Goal: Task Accomplishment & Management: Use online tool/utility

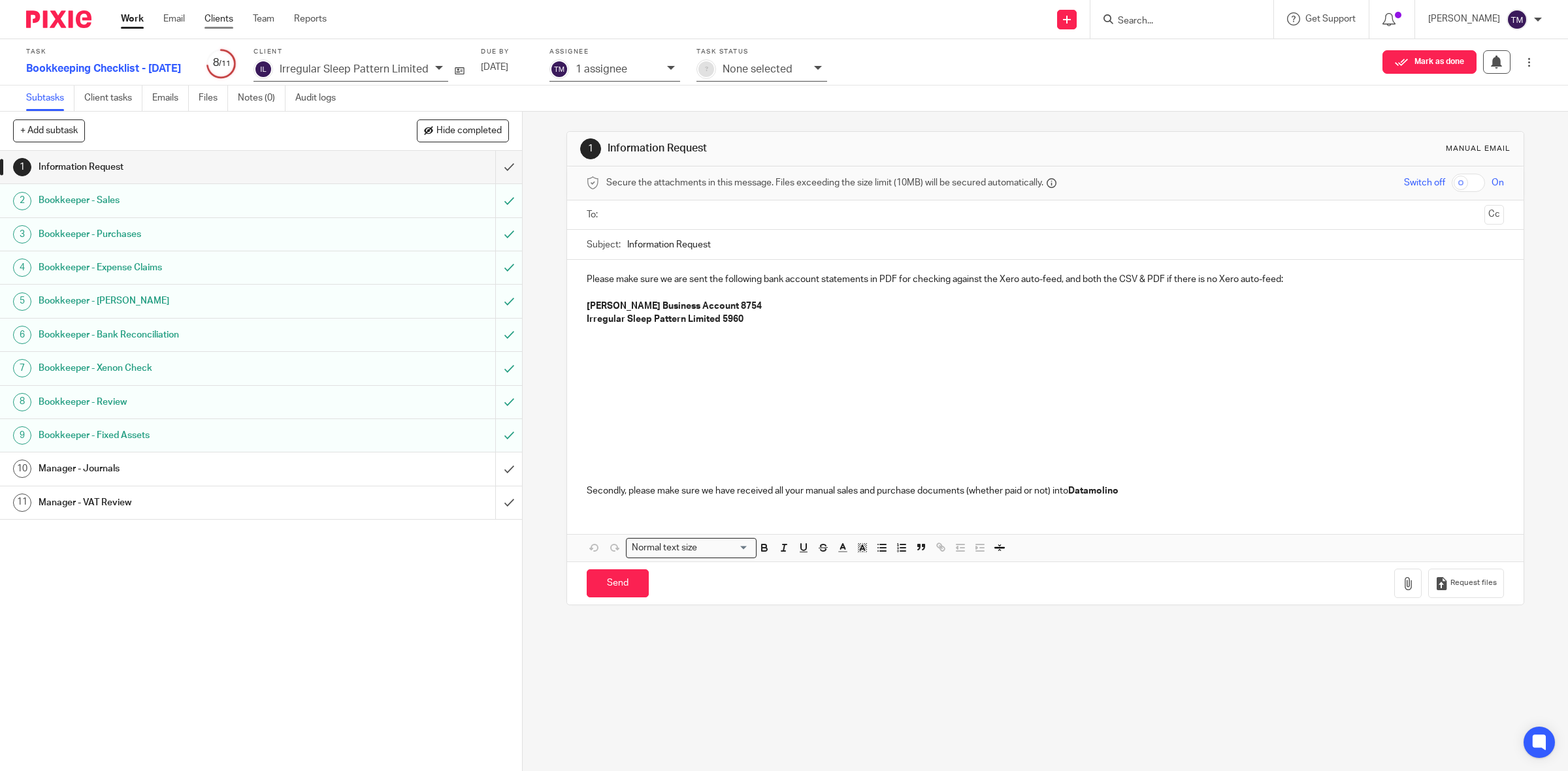
click at [232, 18] on link "Clients" at bounding box center [219, 19] width 29 height 13
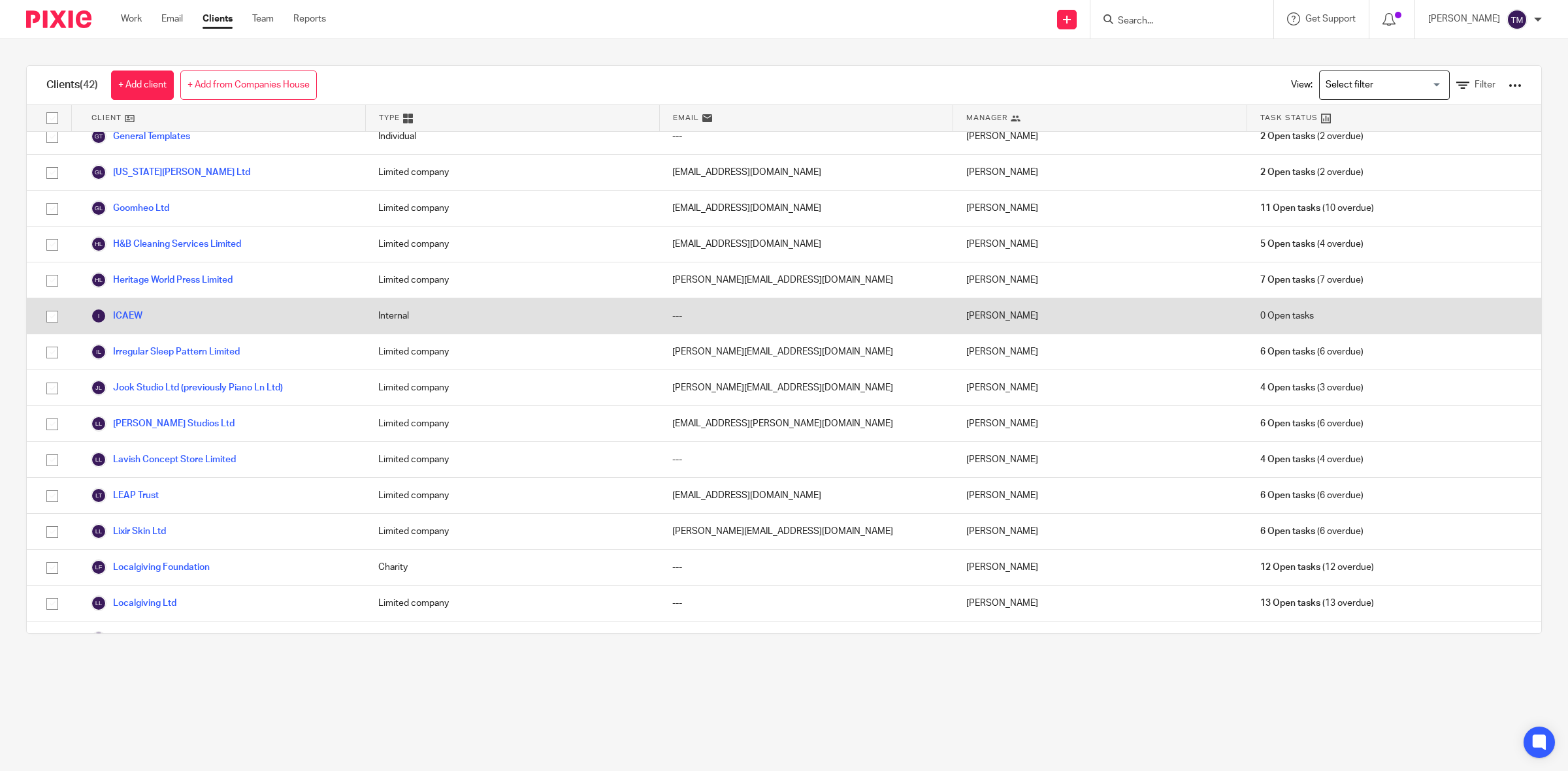
scroll to position [490, 0]
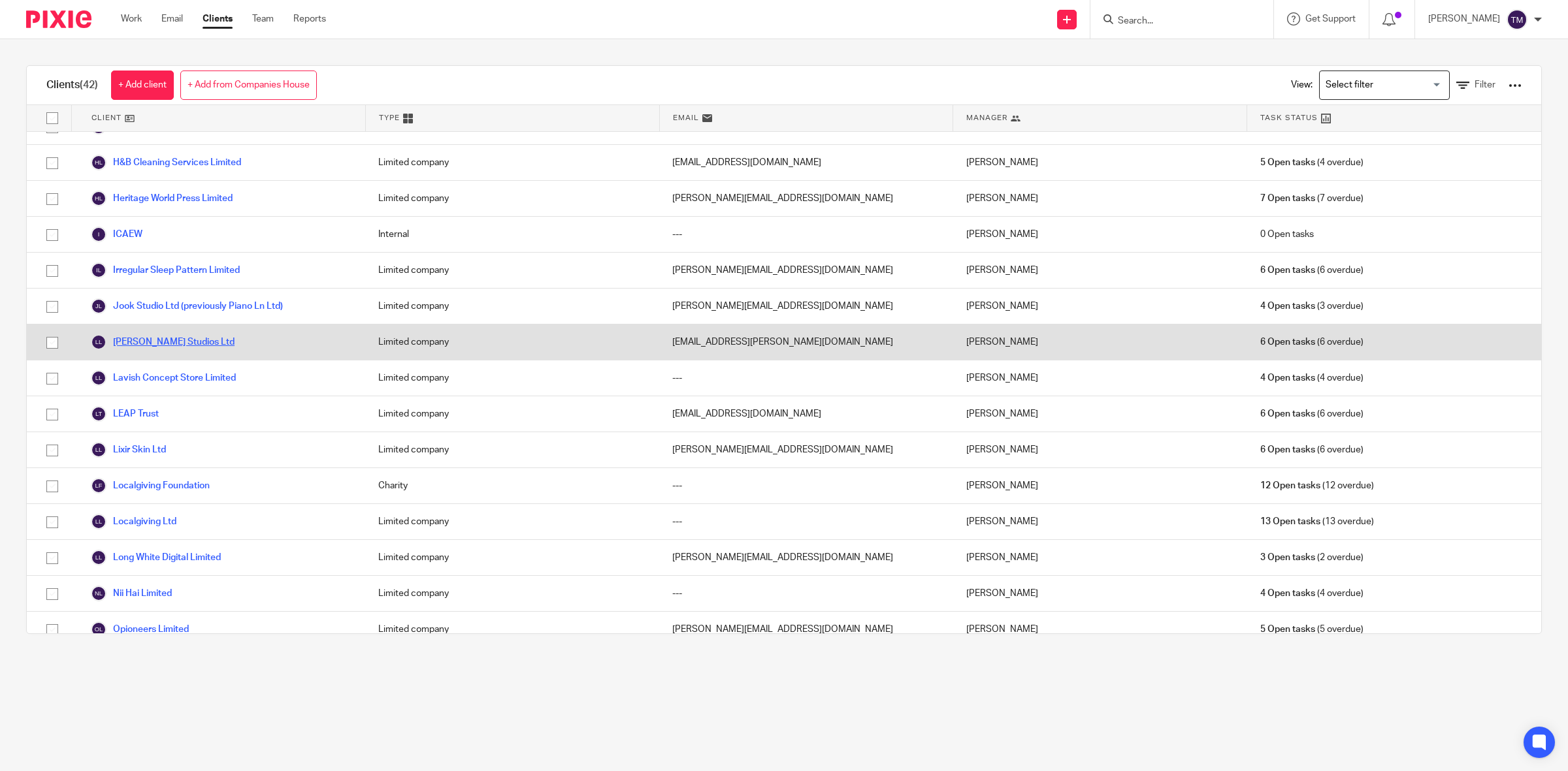
click at [141, 345] on link "[PERSON_NAME] Studios Ltd" at bounding box center [162, 341] width 144 height 16
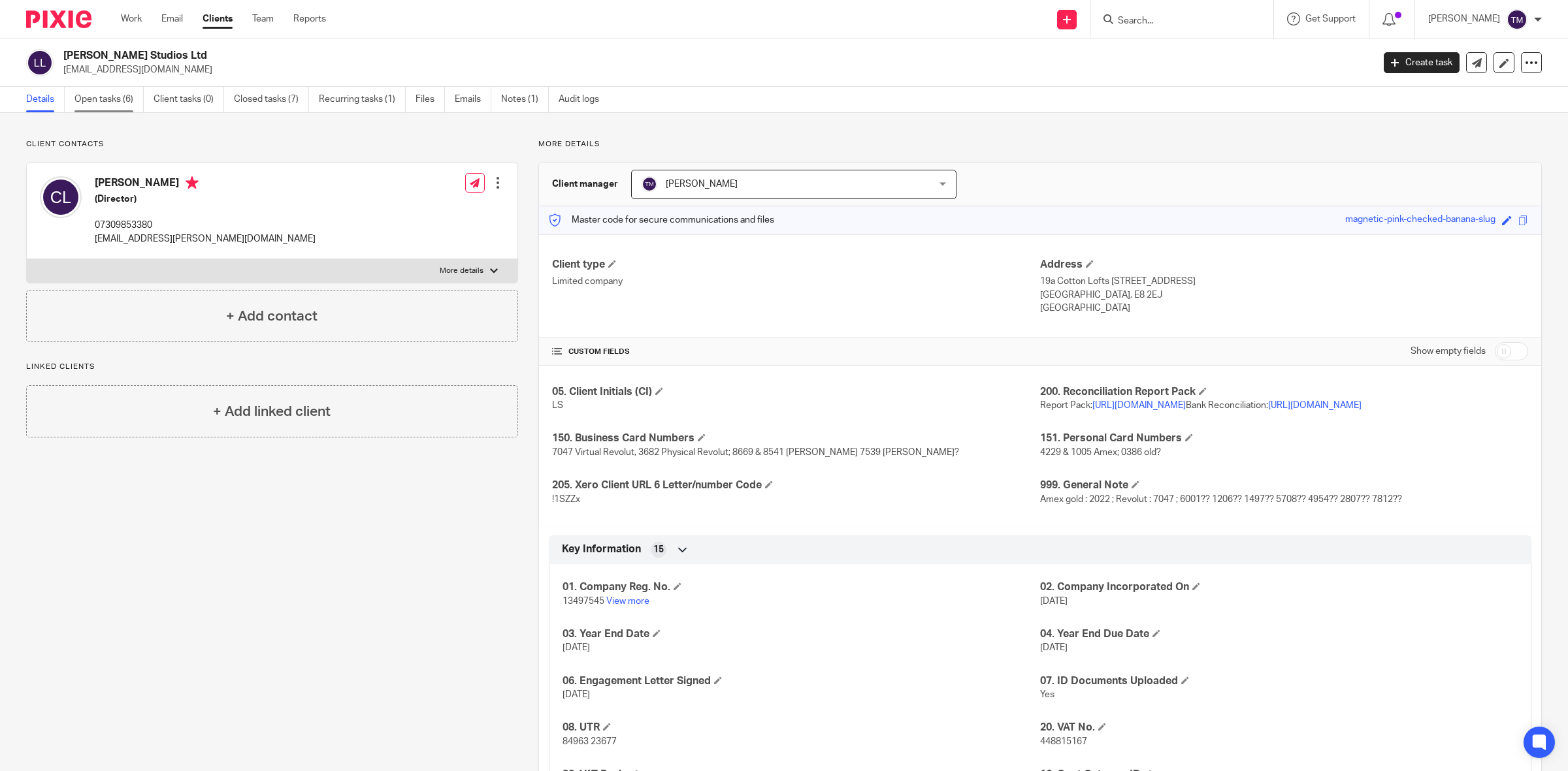
click at [110, 105] on link "Open tasks (6)" at bounding box center [109, 99] width 69 height 25
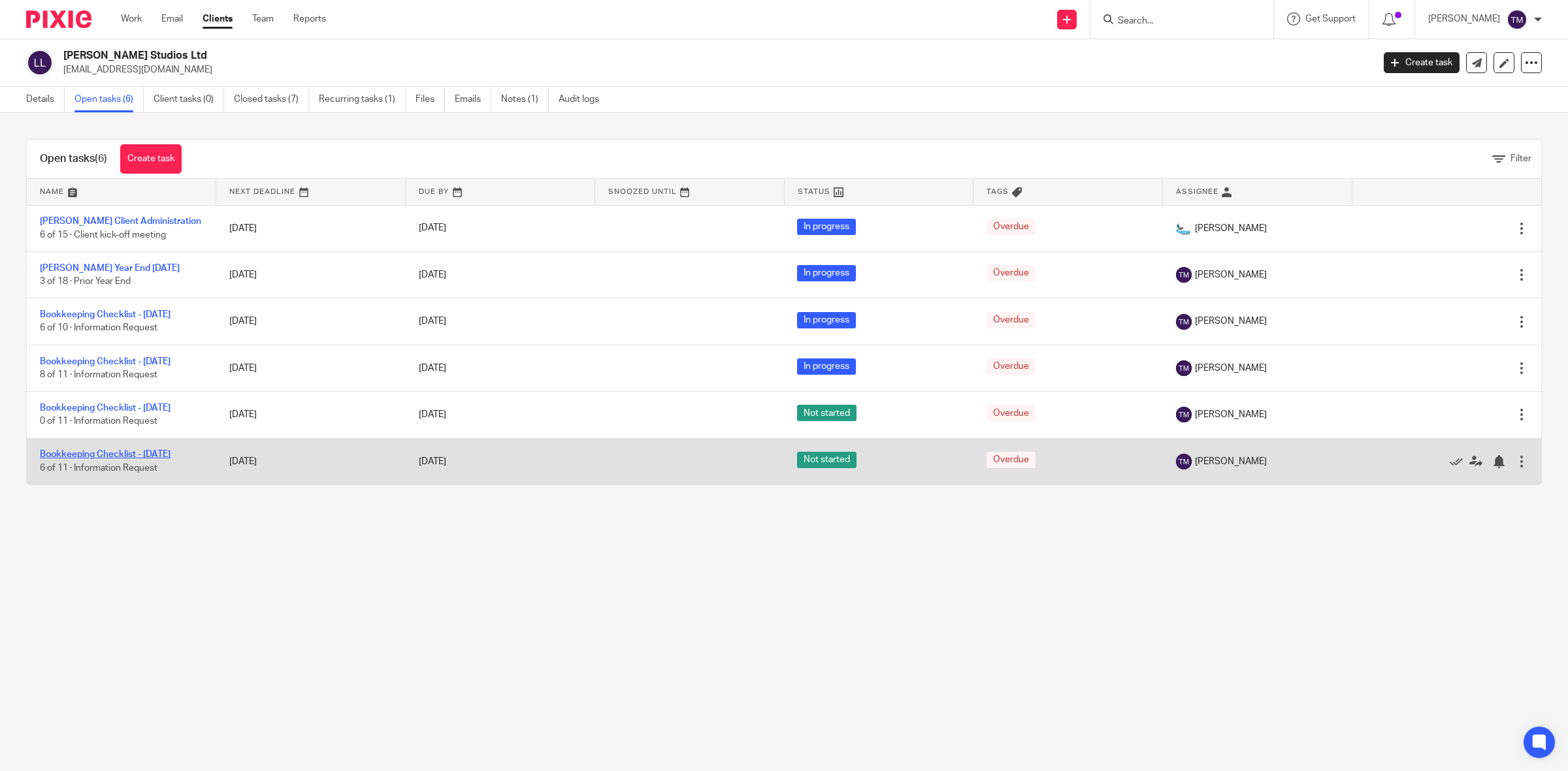
click at [141, 459] on link "Bookkeeping Checklist - July 2025" at bounding box center [104, 455] width 130 height 9
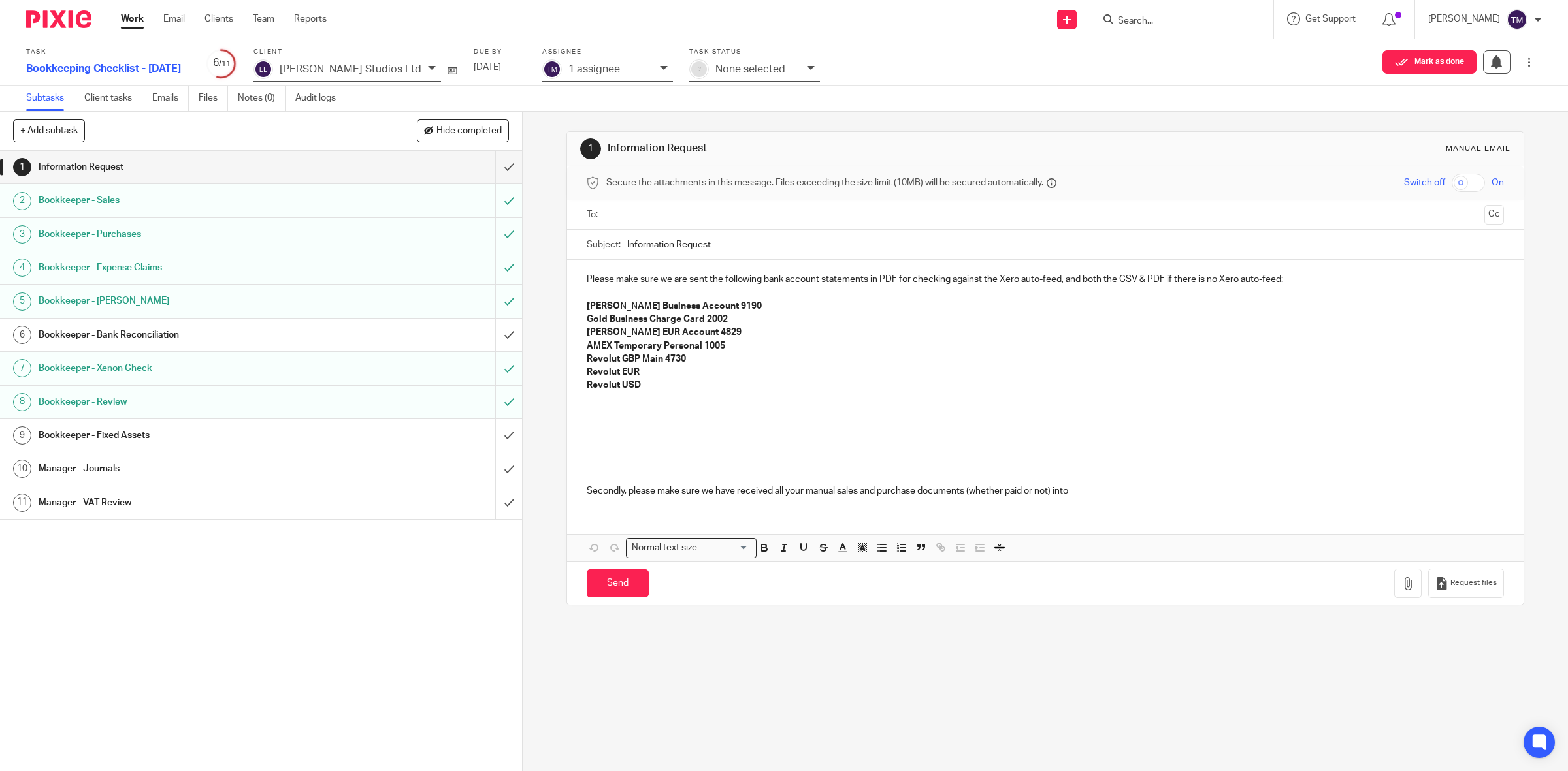
click at [163, 235] on h1 "Bookkeeper - Purchases" at bounding box center [186, 234] width 296 height 20
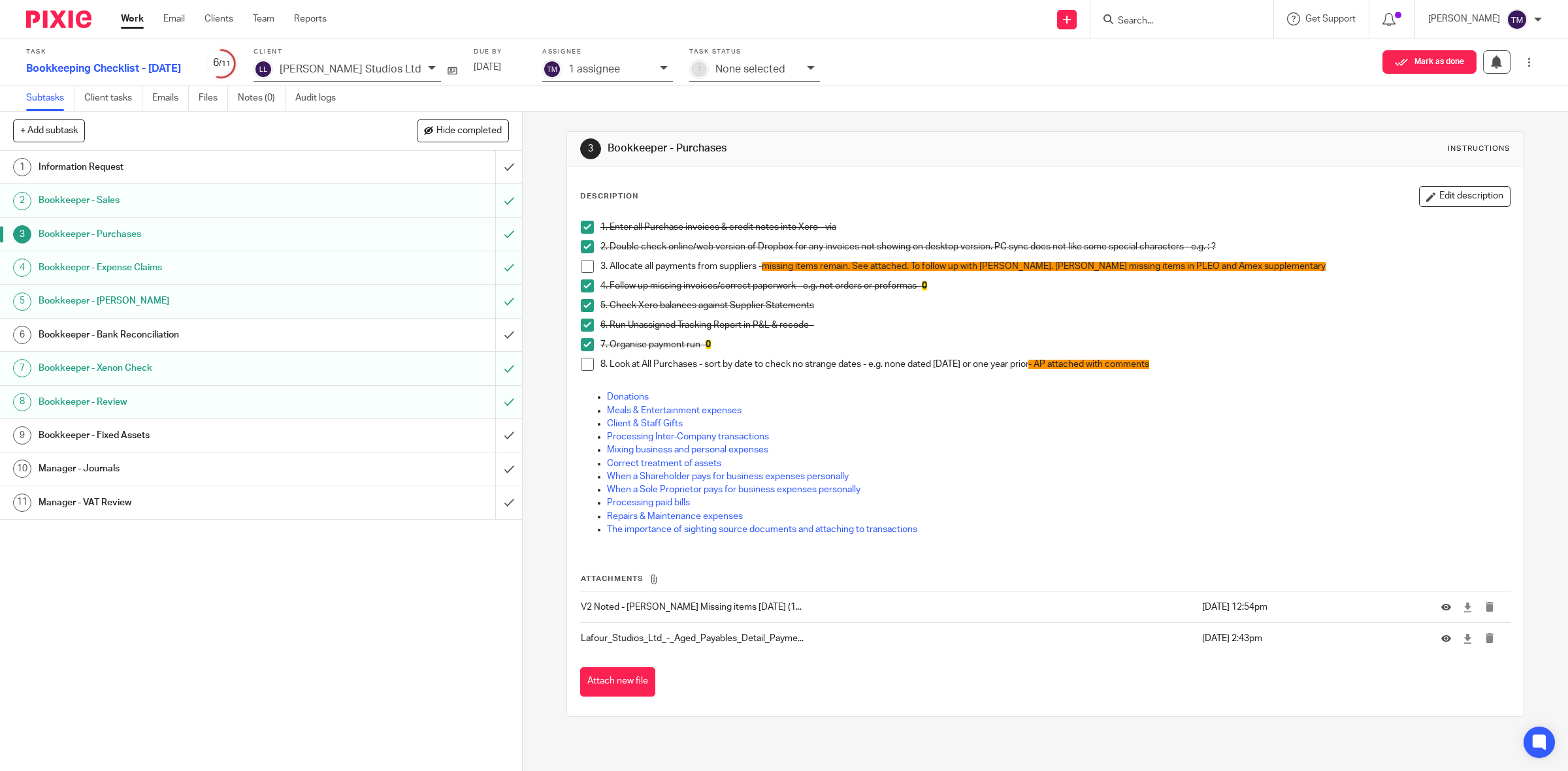
click at [1237, 265] on span "missing items remain. See attached. To follow up with Chiara. Maggie missing it…" at bounding box center [1043, 266] width 564 height 9
drag, startPoint x: 1437, startPoint y: 210, endPoint x: 1437, endPoint y: 203, distance: 7.0
click at [1437, 209] on div "Description Edit description 1. Enter all Purchase invoices & credit notes into…" at bounding box center [1045, 366] width 931 height 360
click at [1437, 198] on button "Edit description" at bounding box center [1464, 196] width 91 height 21
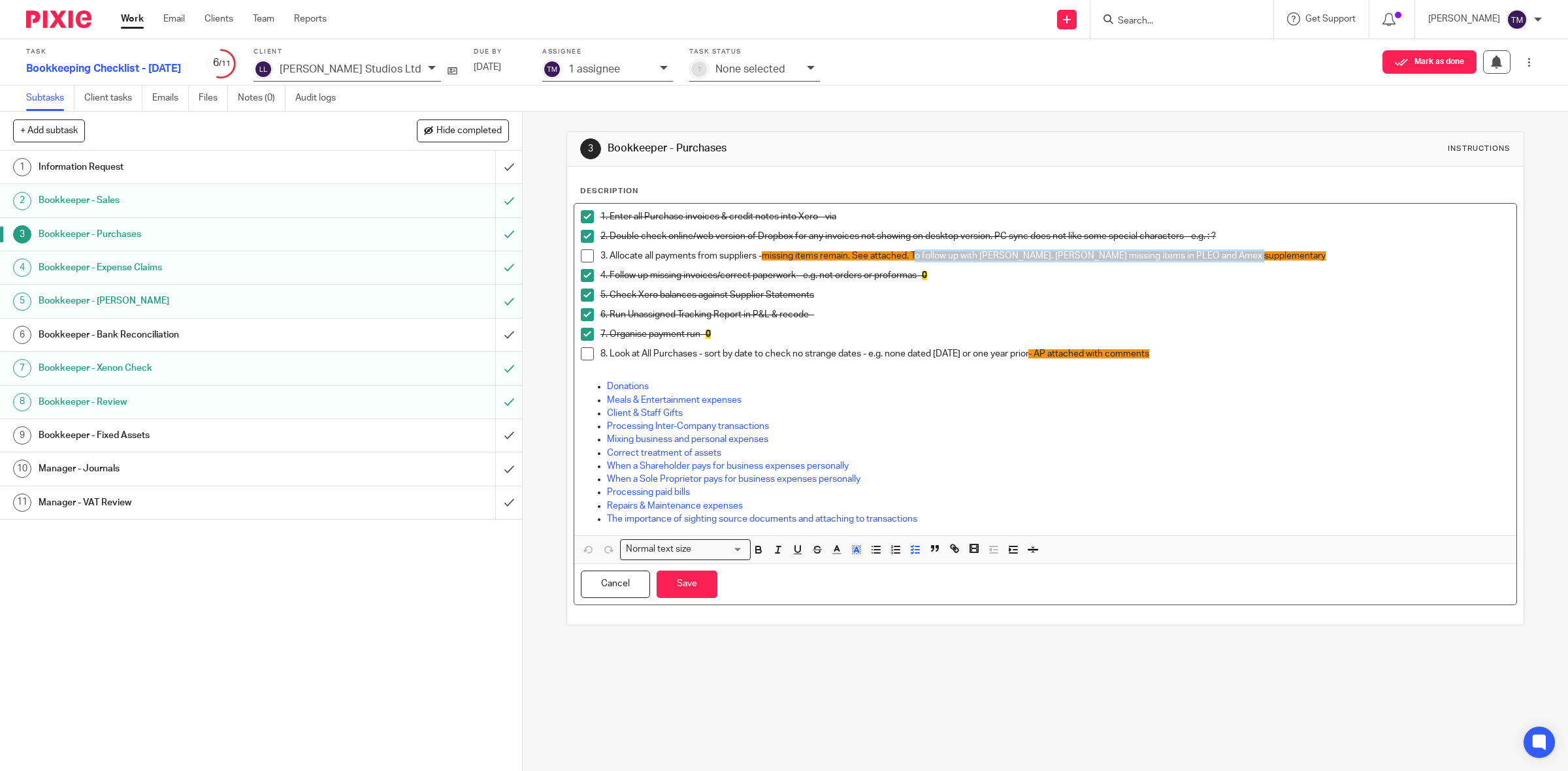
drag, startPoint x: 1258, startPoint y: 257, endPoint x: 912, endPoint y: 260, distance: 346.0
click at [912, 260] on p "3. Allocate all payments from suppliers - missing items remain. See attached. T…" at bounding box center [1056, 256] width 910 height 13
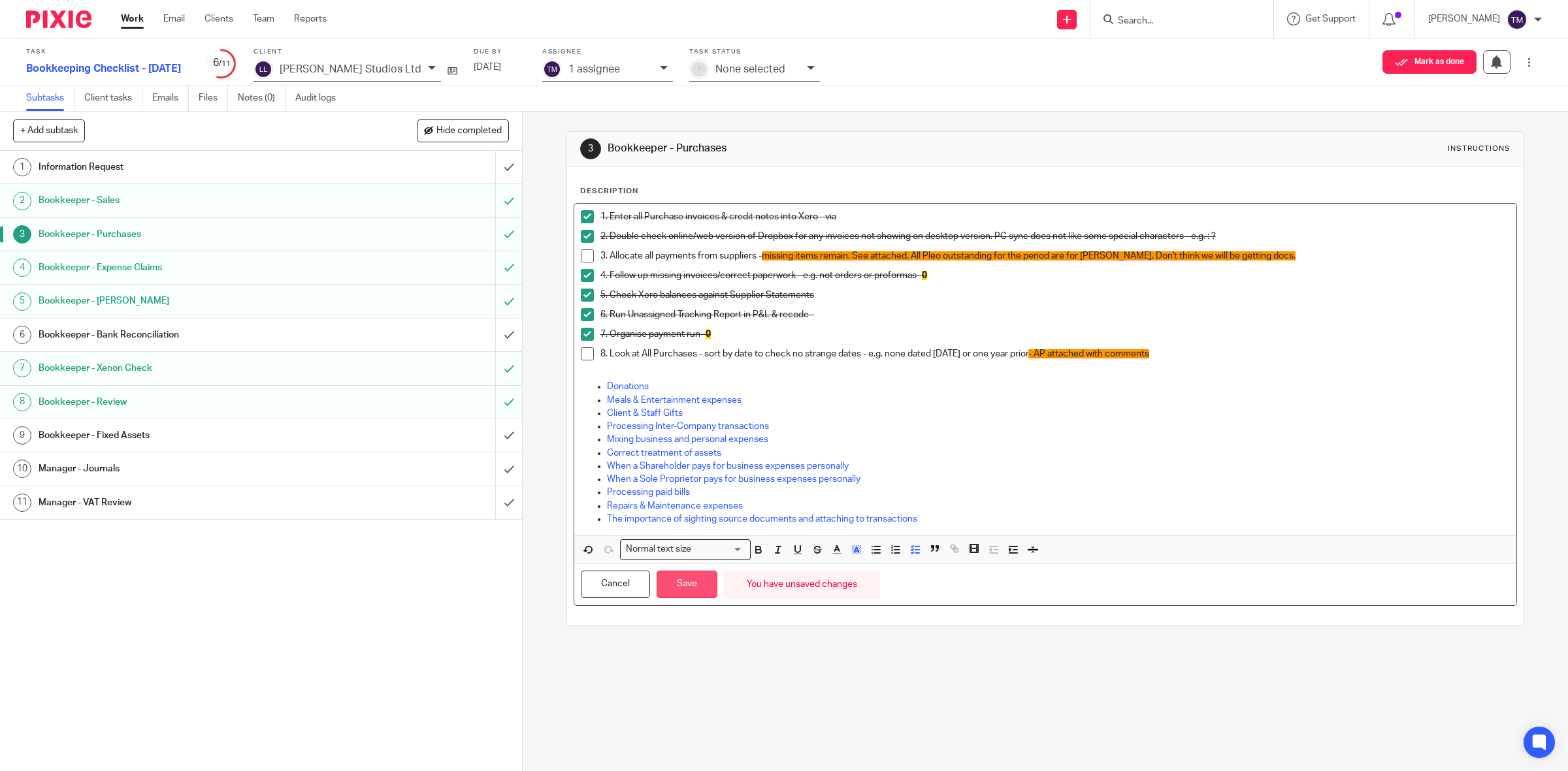
click at [680, 596] on button "Save" at bounding box center [687, 584] width 61 height 28
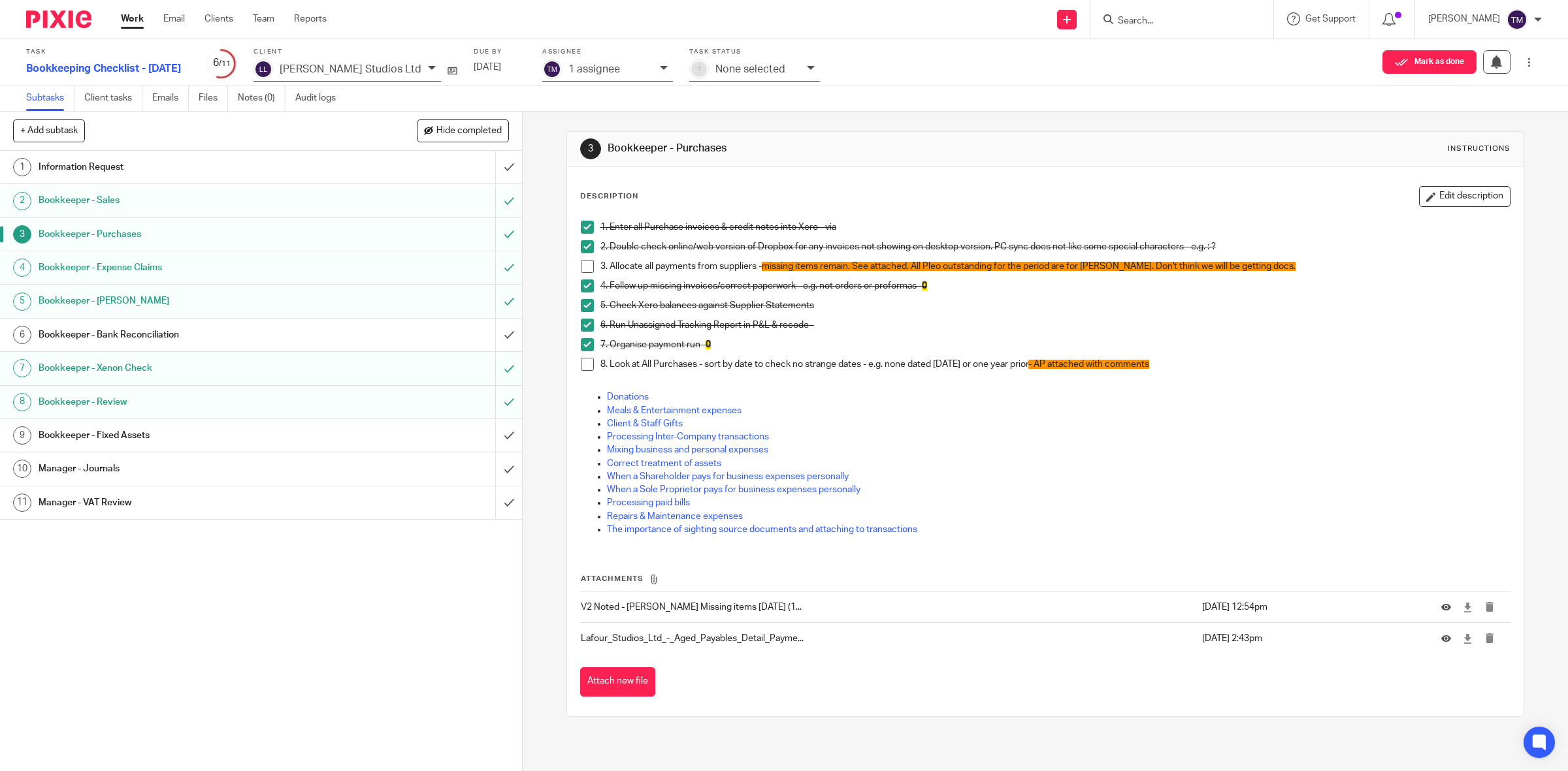
click at [159, 435] on h1 "Bookkeeper - Fixed Assets" at bounding box center [186, 435] width 296 height 20
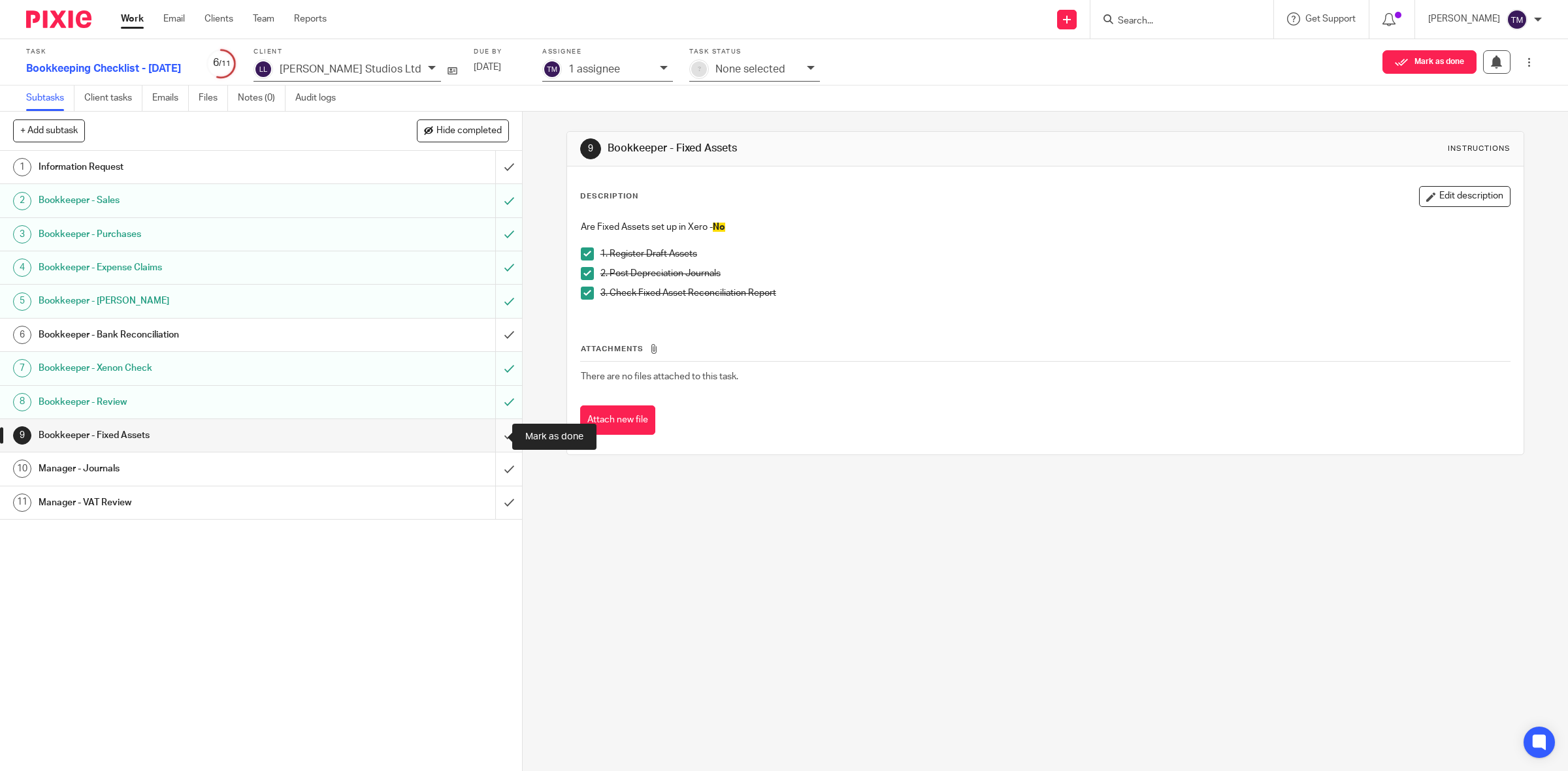
click at [489, 437] on input "submit" at bounding box center [261, 435] width 522 height 33
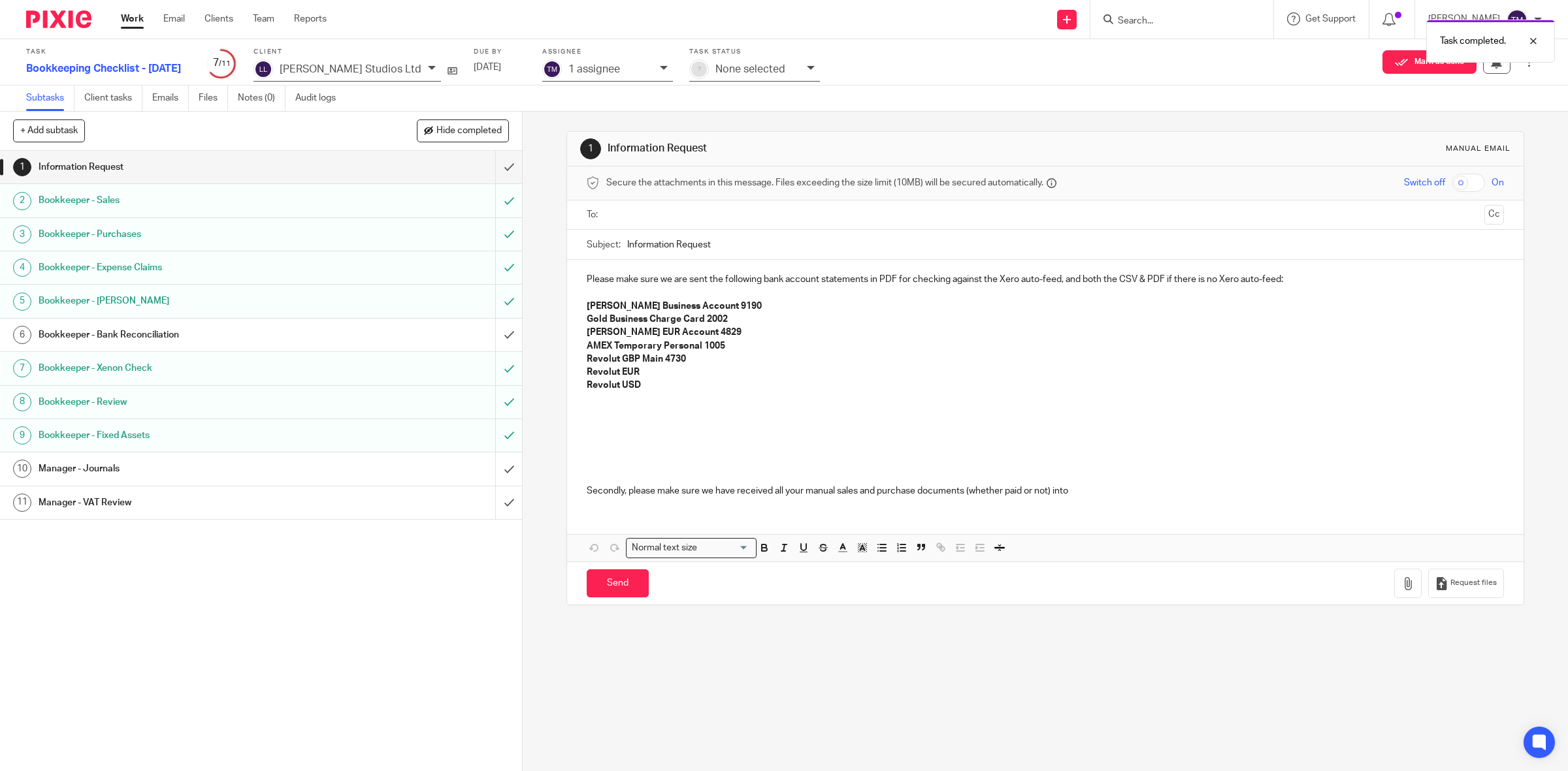
click at [175, 339] on h1 "Bookkeeper - Bank Reconciliation" at bounding box center [186, 335] width 296 height 20
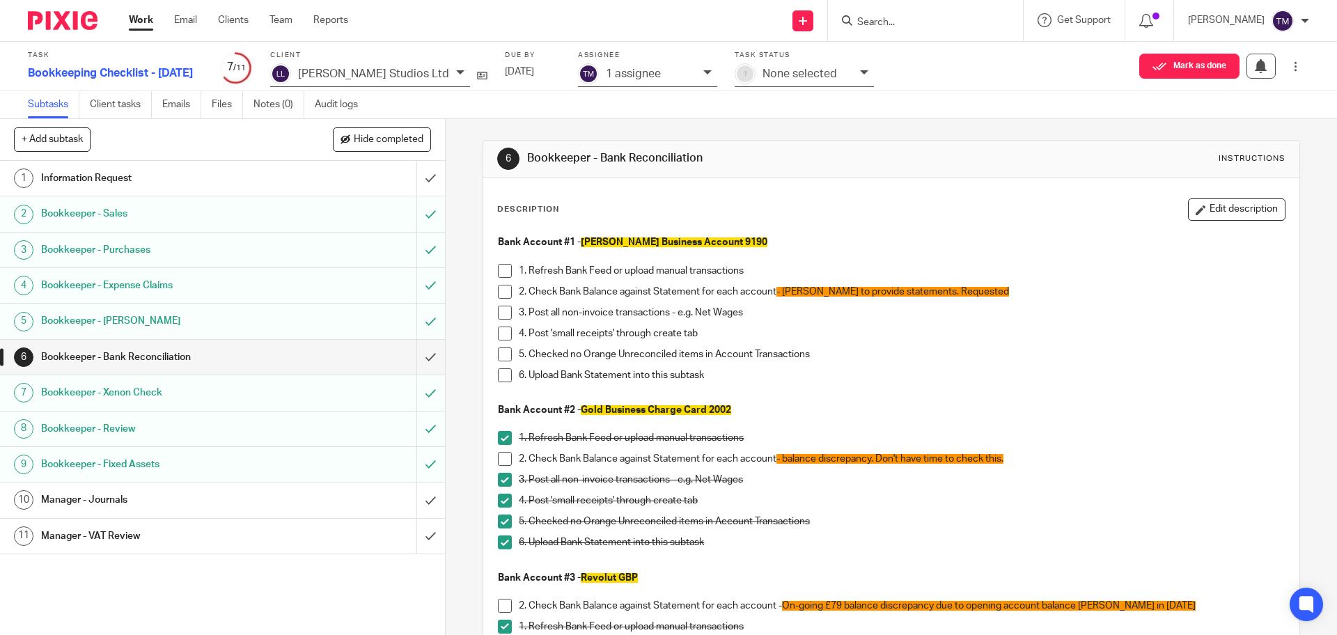
click at [231, 205] on h1 "Bookkeeper - Sales" at bounding box center [161, 213] width 241 height 21
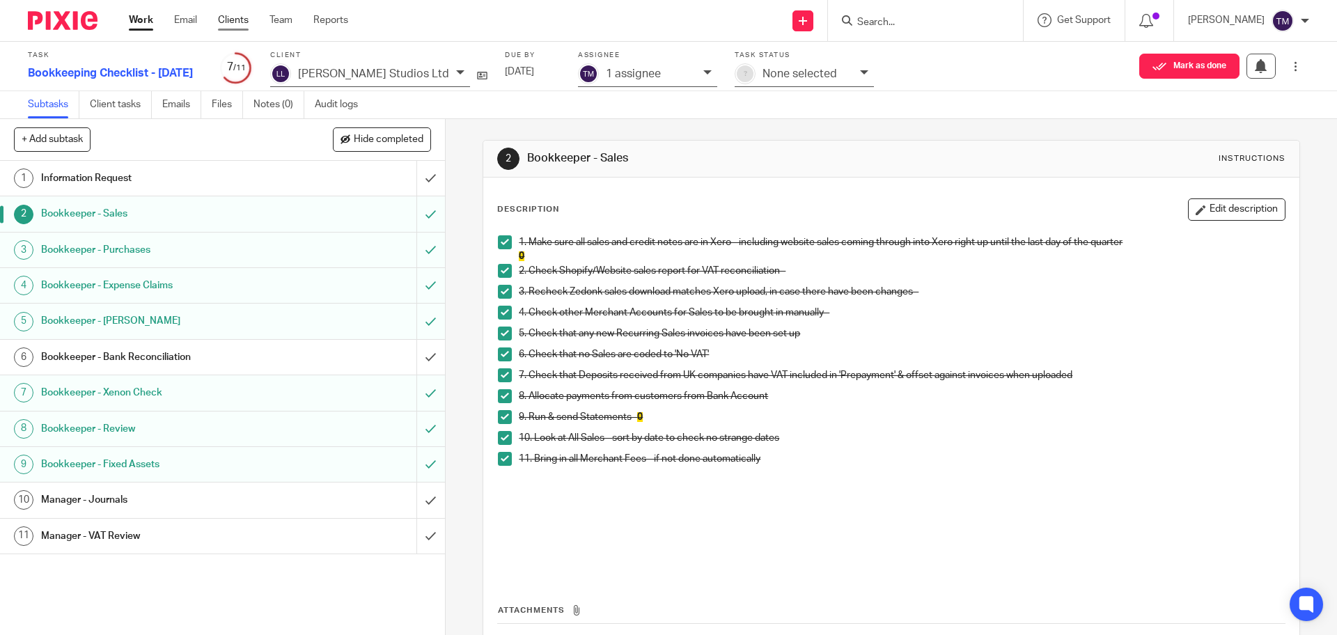
click at [243, 25] on link "Clients" at bounding box center [233, 20] width 31 height 14
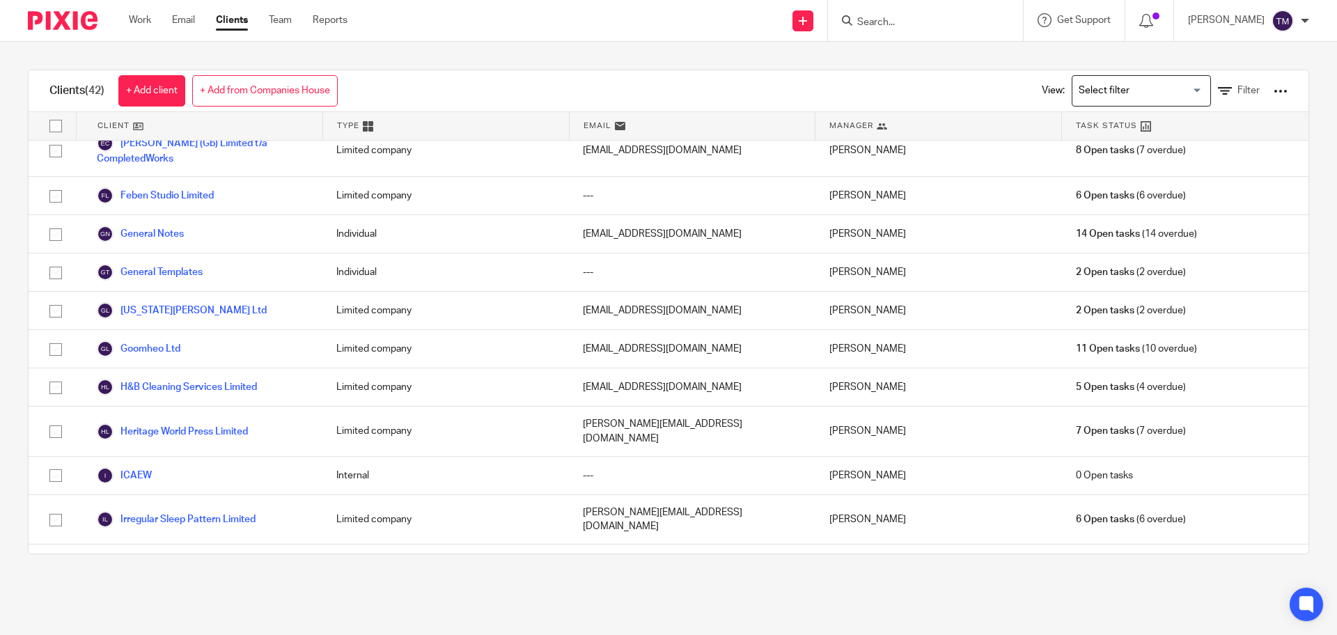
scroll to position [348, 0]
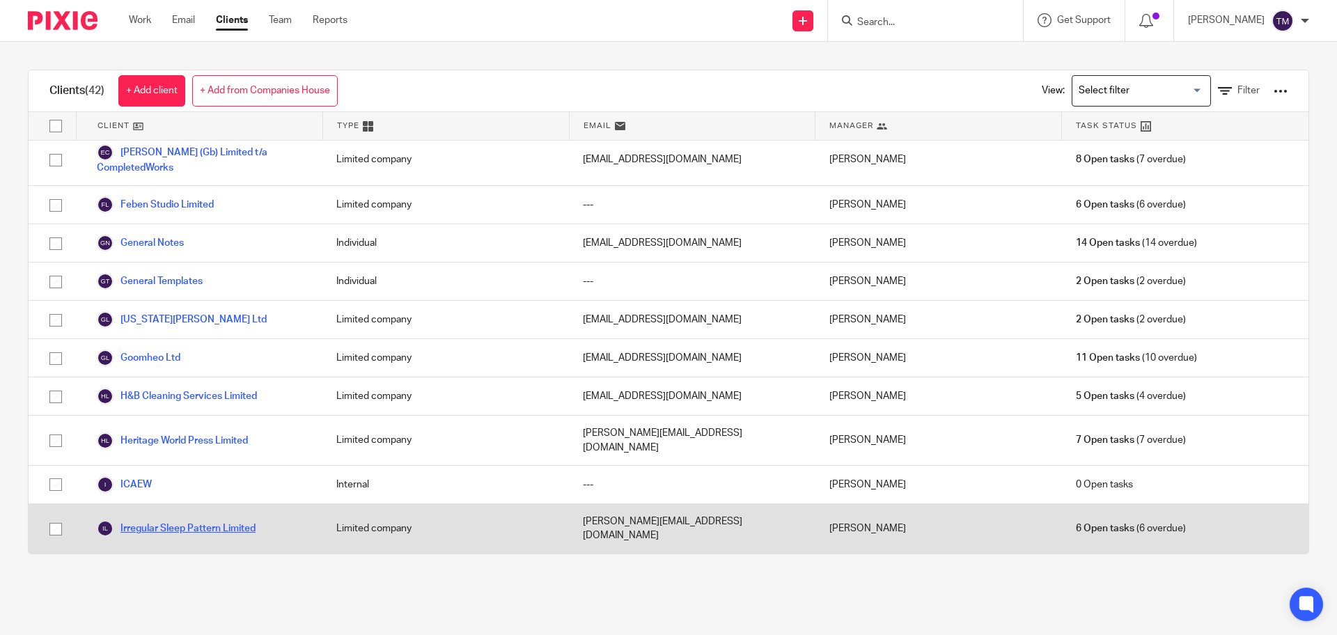
click at [207, 520] on link "Irregular Sleep Pattern Limited" at bounding box center [176, 528] width 159 height 17
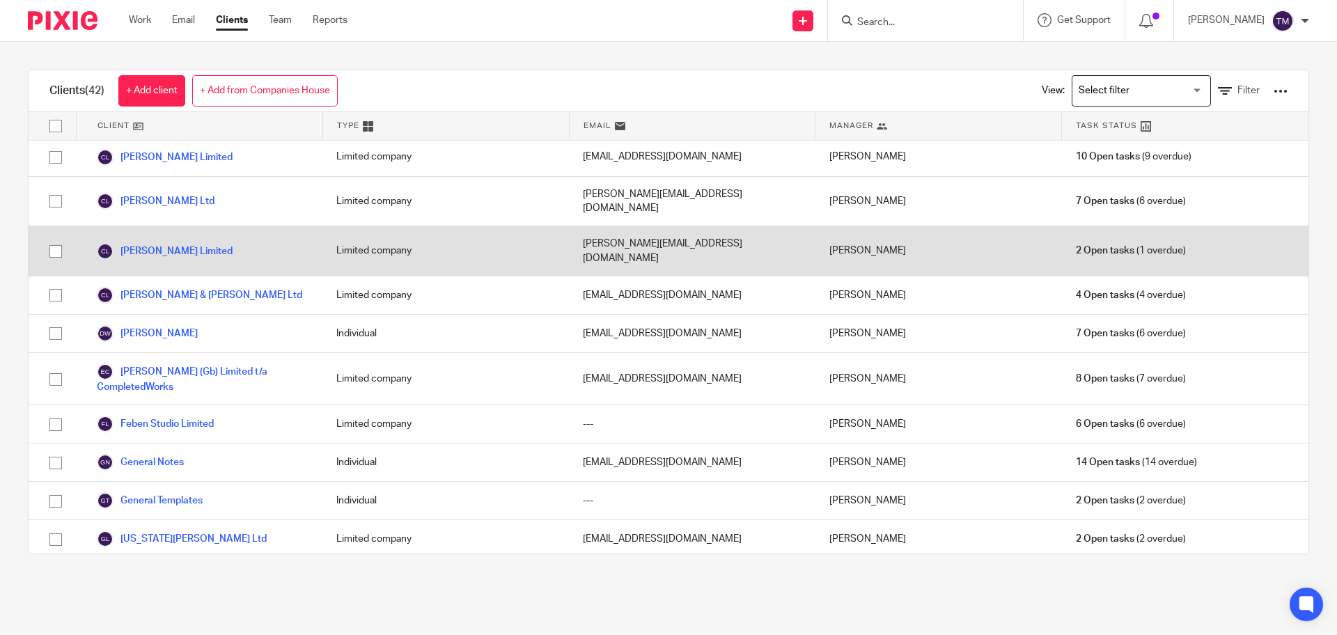
scroll to position [87, 0]
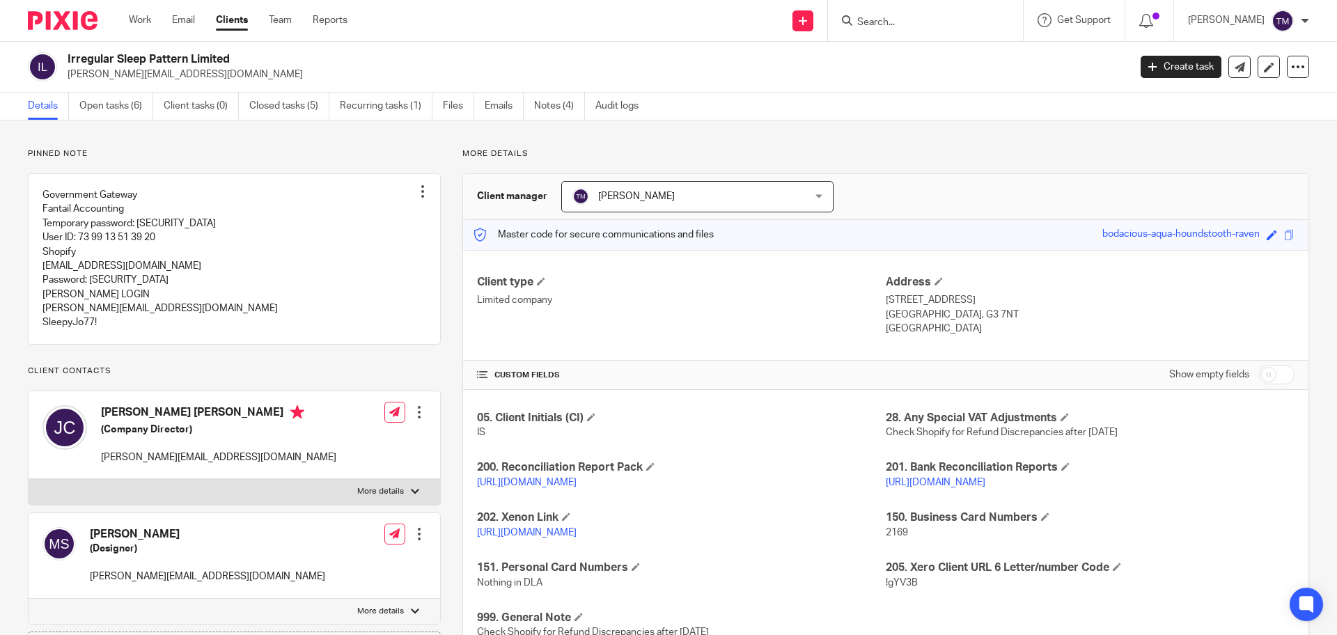
scroll to position [87, 0]
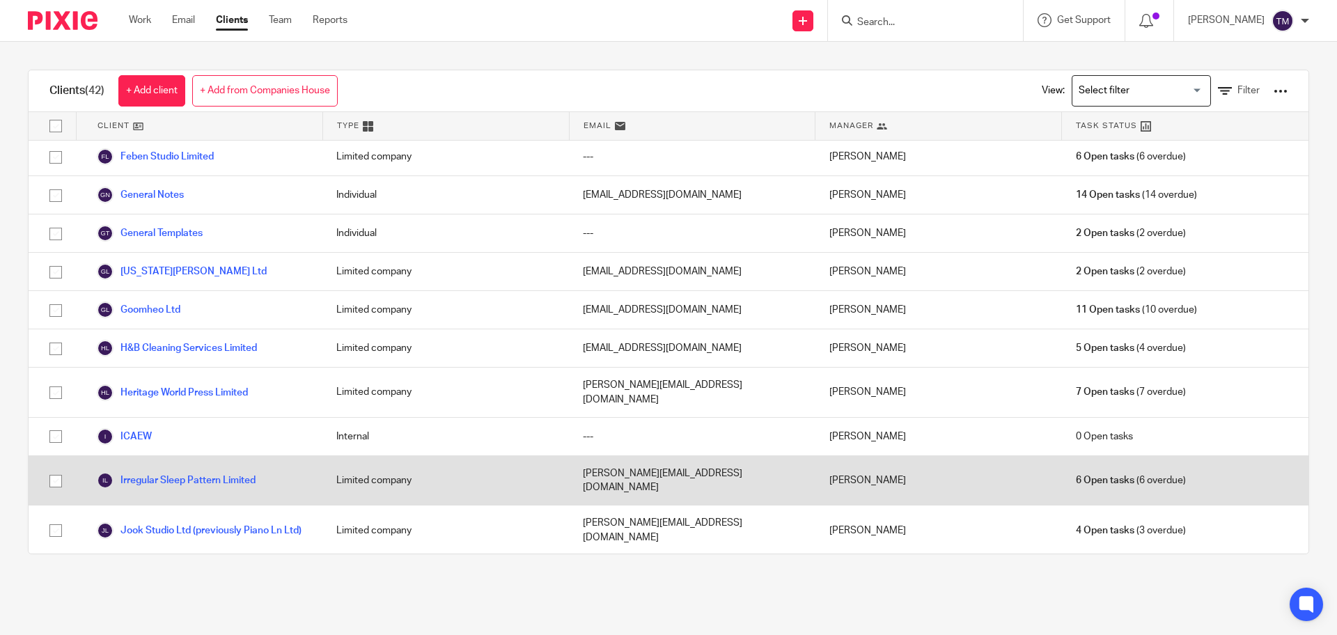
scroll to position [435, 0]
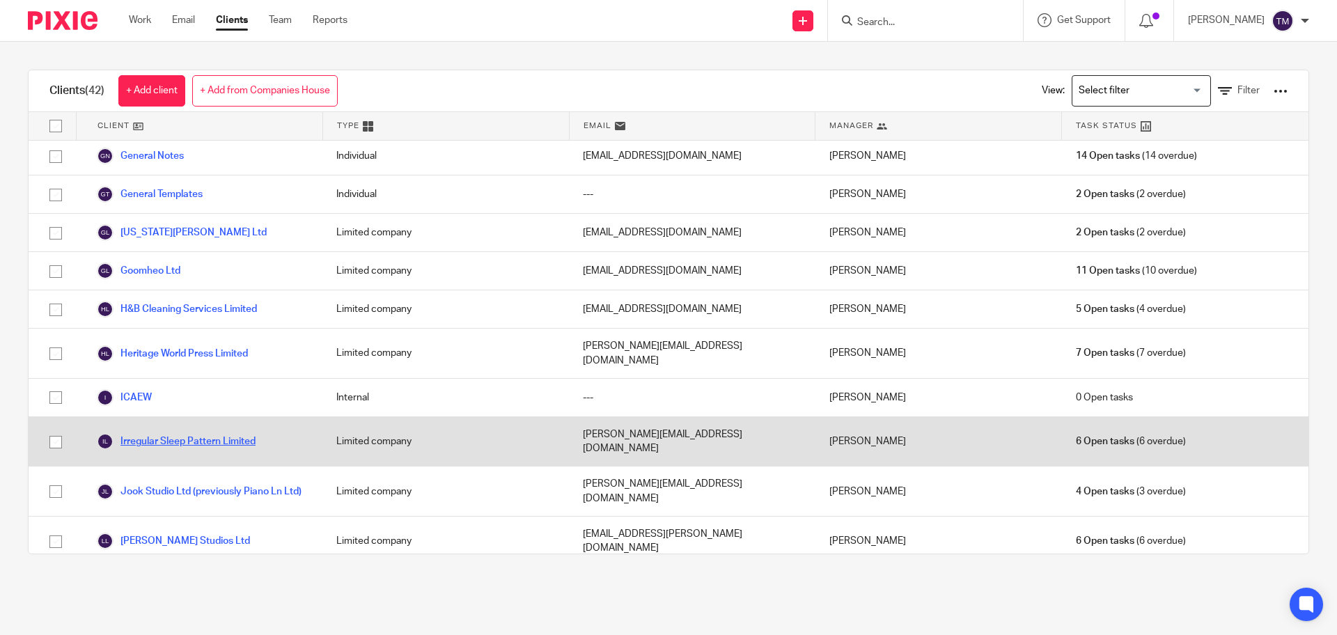
click at [182, 433] on link "Irregular Sleep Pattern Limited" at bounding box center [176, 441] width 159 height 17
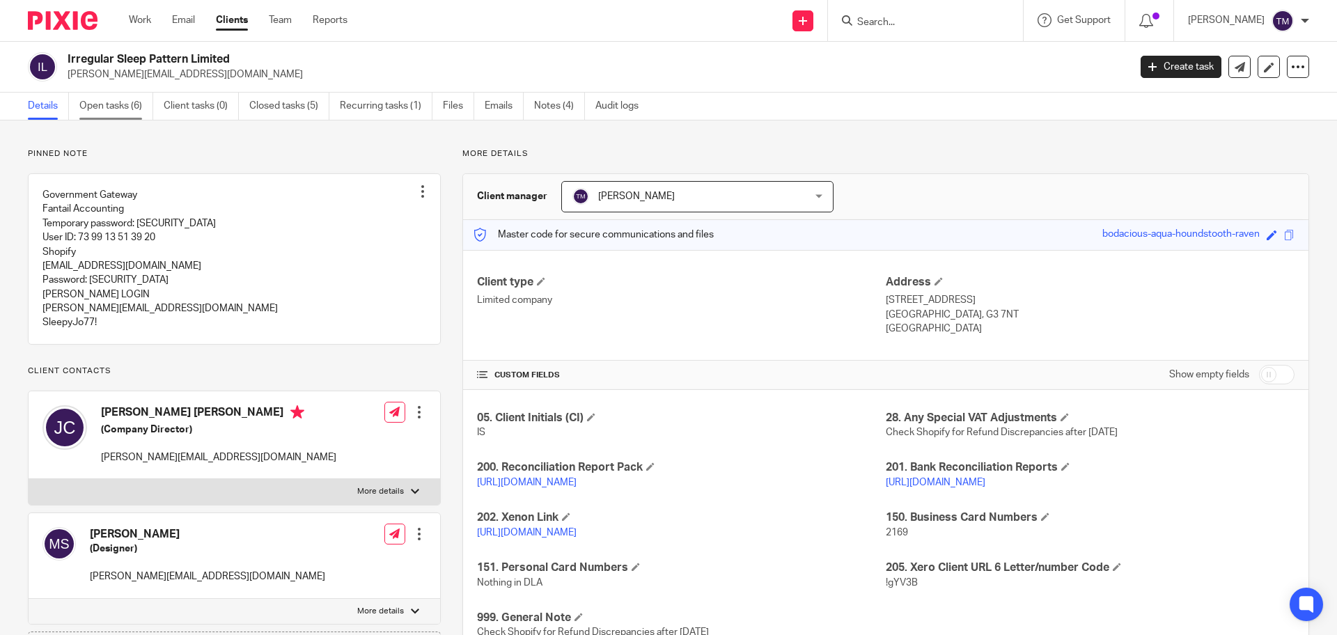
click at [127, 109] on link "Open tasks (6)" at bounding box center [116, 106] width 74 height 27
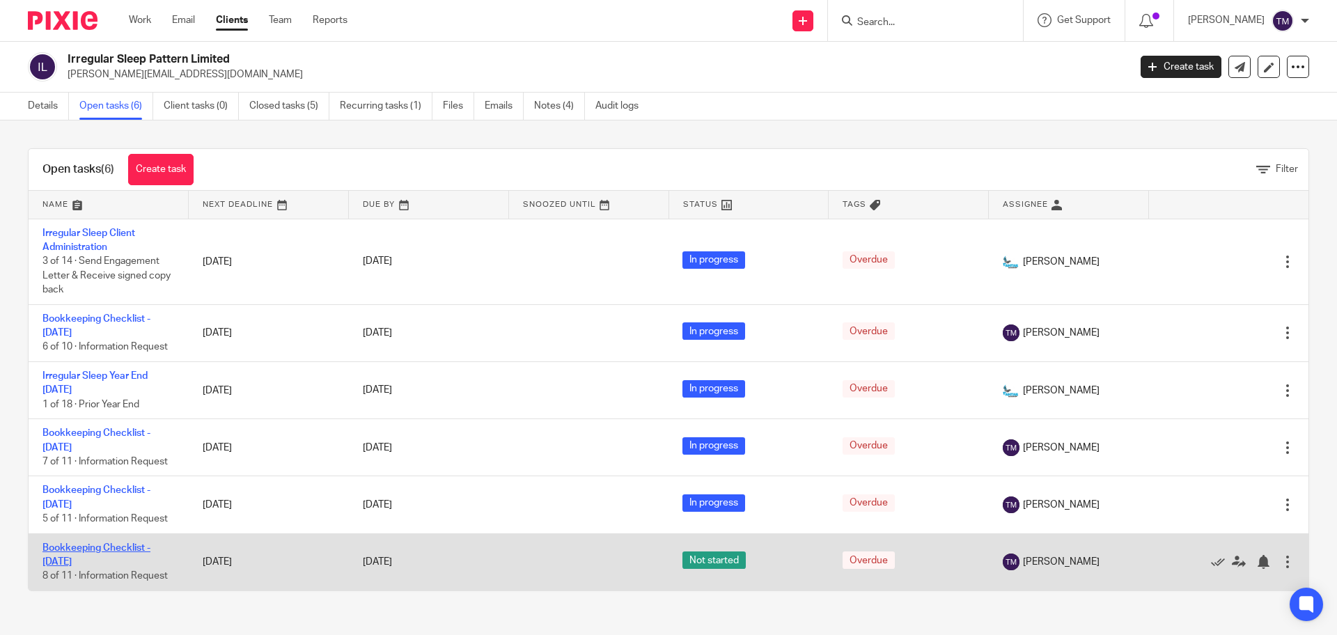
click at [58, 551] on link "Bookkeeping Checklist - [DATE]" at bounding box center [96, 555] width 108 height 24
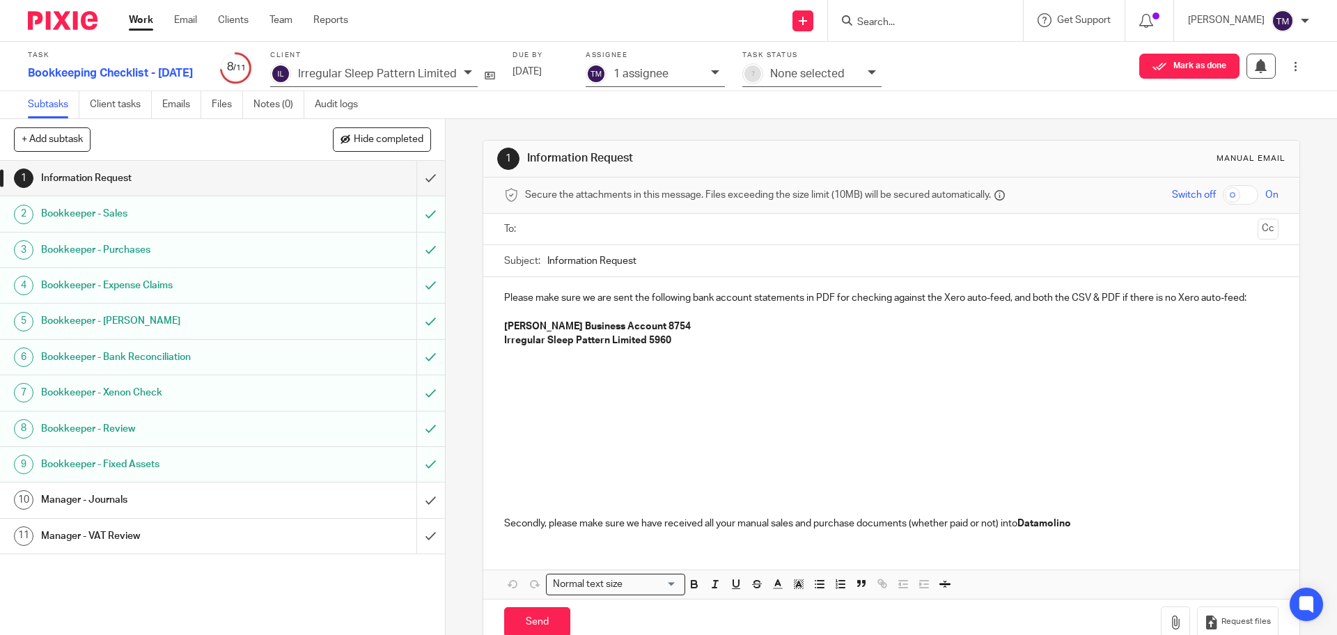
click at [132, 217] on h1 "Bookkeeper - Sales" at bounding box center [161, 213] width 241 height 21
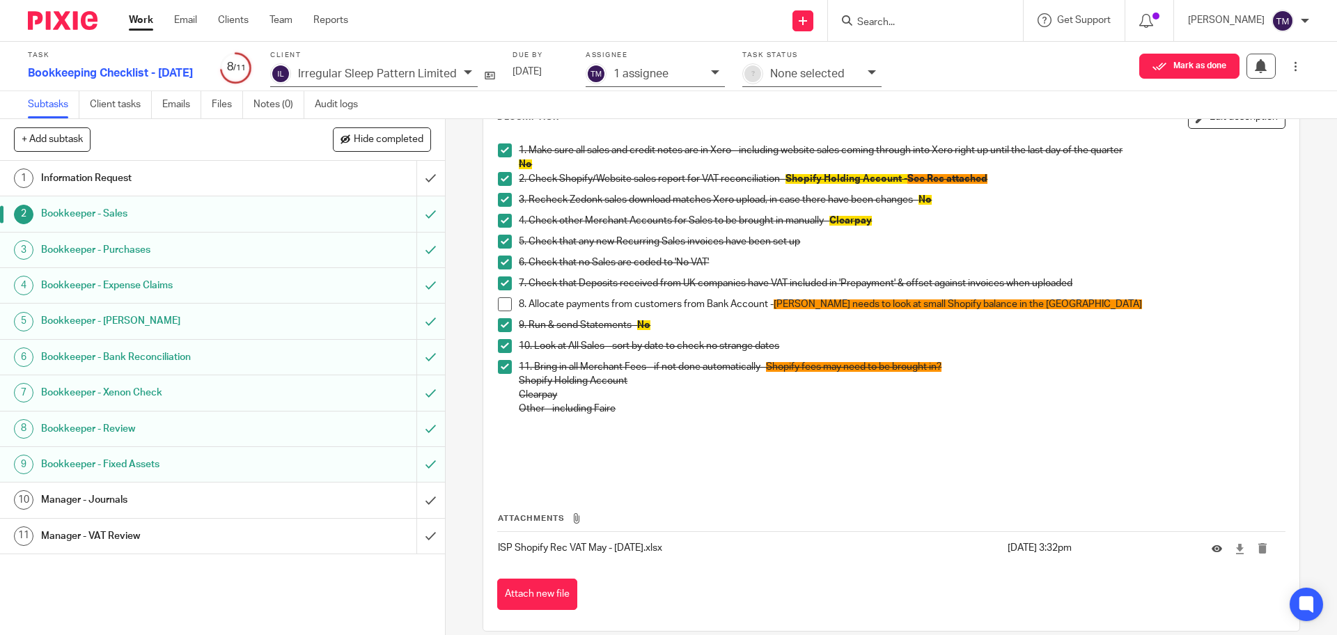
scroll to position [109, 0]
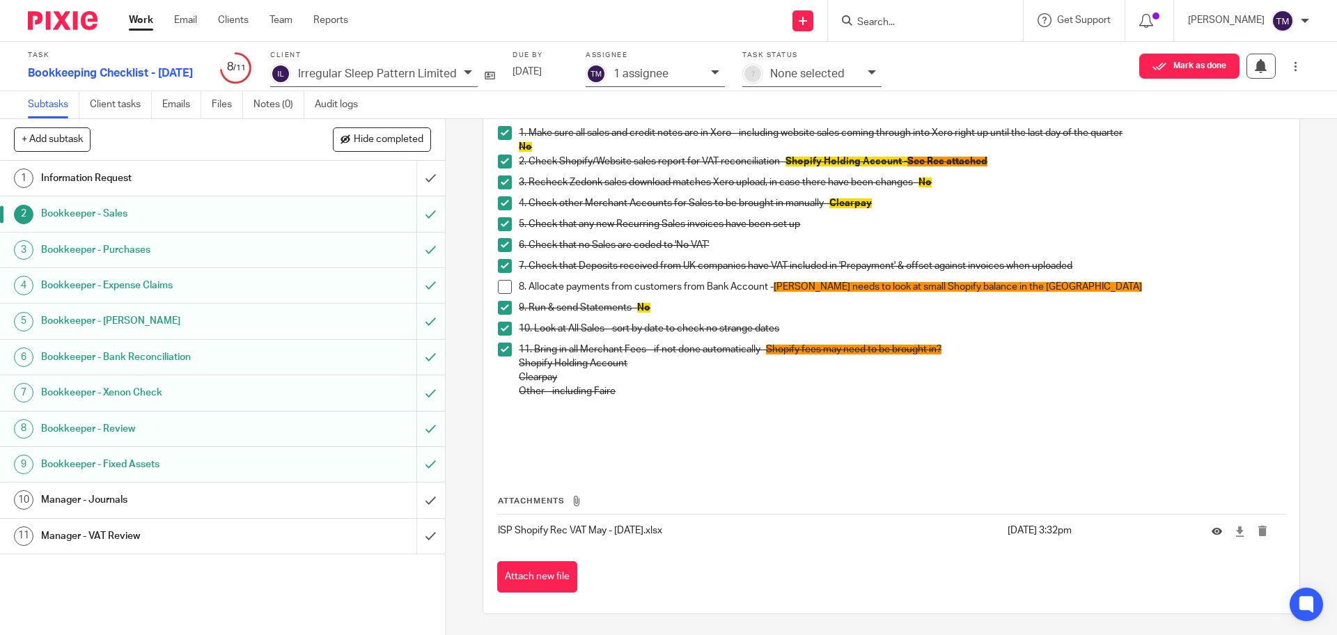
click at [143, 434] on h1 "Bookkeeper - Review" at bounding box center [161, 428] width 241 height 21
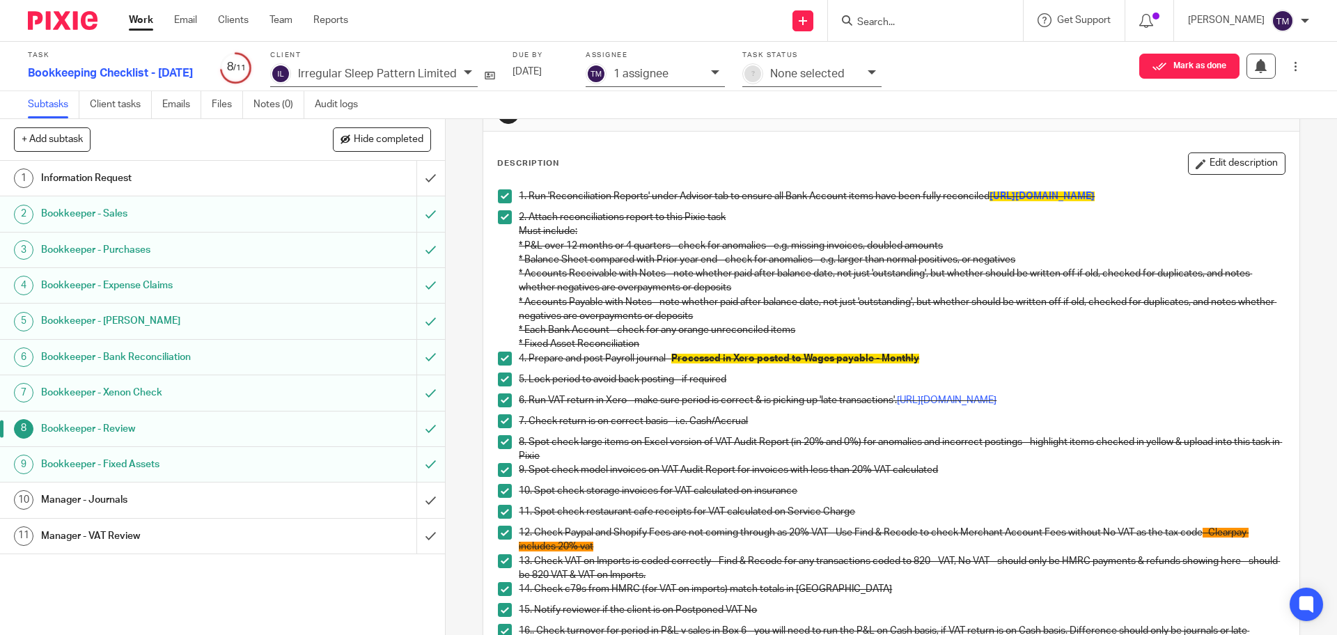
scroll to position [261, 0]
